Goal: Task Accomplishment & Management: Manage account settings

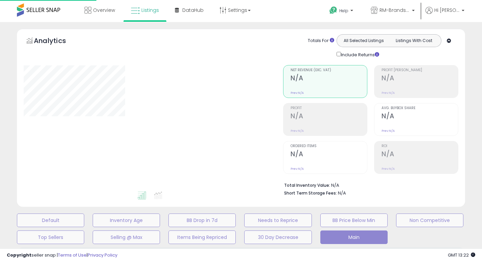
select select "**"
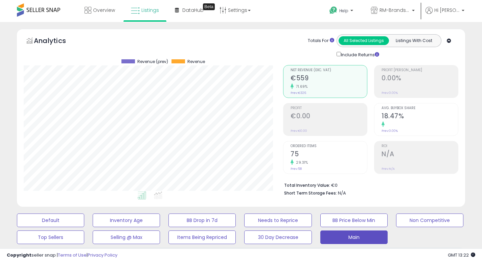
scroll to position [139, 260]
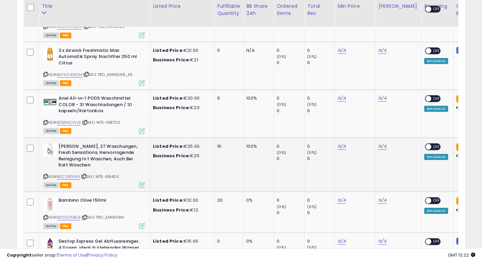
click at [272, 145] on td "100%" at bounding box center [259, 164] width 30 height 54
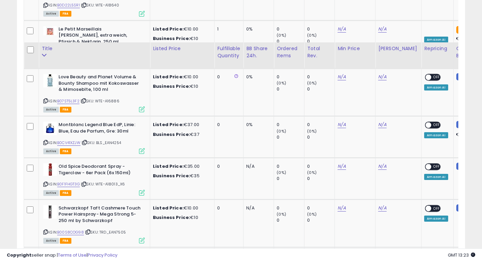
scroll to position [910, 0]
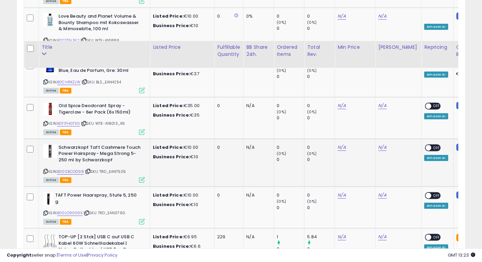
click at [236, 138] on td "0" at bounding box center [229, 162] width 29 height 48
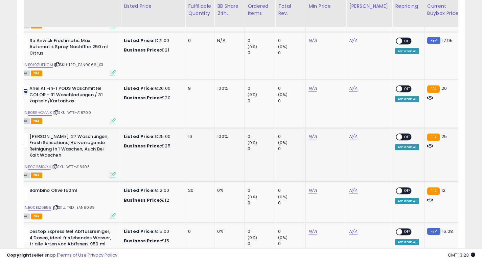
scroll to position [0, 0]
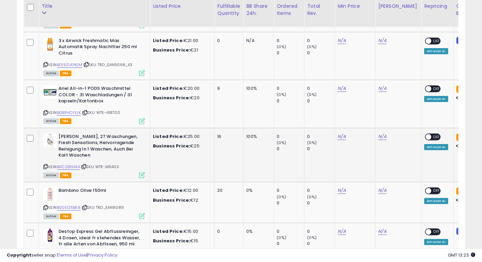
click at [177, 158] on td "Listed Price: €25.00 Business Price: €25" at bounding box center [182, 155] width 64 height 54
click at [45, 111] on icon at bounding box center [45, 113] width 4 height 4
click at [71, 112] on link "B0BRHCVVJK" at bounding box center [69, 113] width 24 height 6
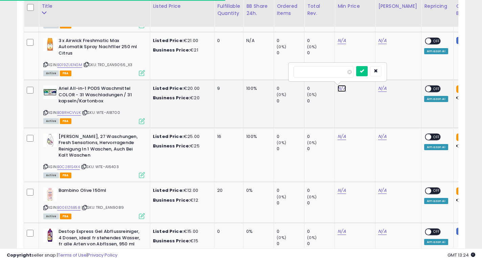
click at [342, 87] on link "N/A" at bounding box center [342, 88] width 8 height 7
click at [341, 86] on link "N/A" at bounding box center [342, 88] width 8 height 7
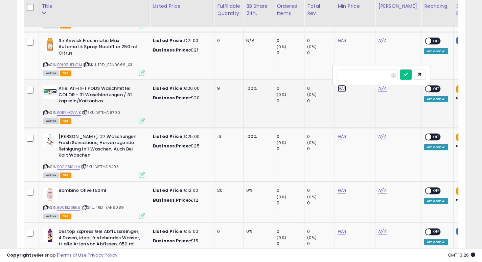
click at [342, 87] on link "N/A" at bounding box center [342, 88] width 8 height 7
click at [322, 95] on div "(0%)" at bounding box center [320, 94] width 27 height 6
click at [342, 87] on link "N/A" at bounding box center [342, 88] width 8 height 7
click at [244, 102] on td "100%" at bounding box center [259, 104] width 30 height 48
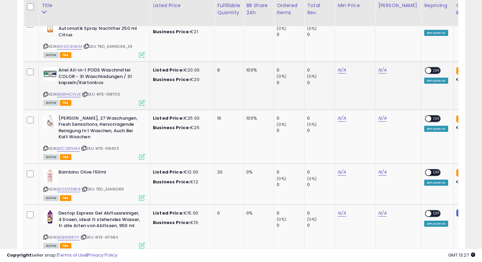
scroll to position [382, 0]
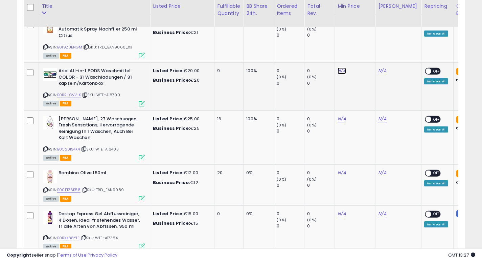
click at [342, 70] on link "N/A" at bounding box center [342, 70] width 8 height 7
